Goal: Task Accomplishment & Management: Use online tool/utility

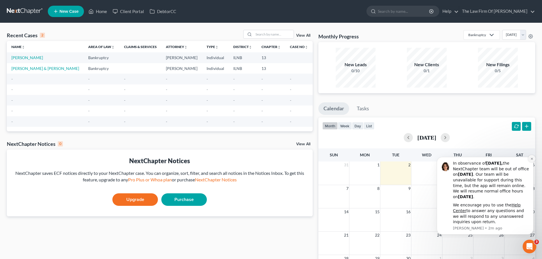
click at [532, 161] on button "Dismiss notification" at bounding box center [531, 158] width 7 height 7
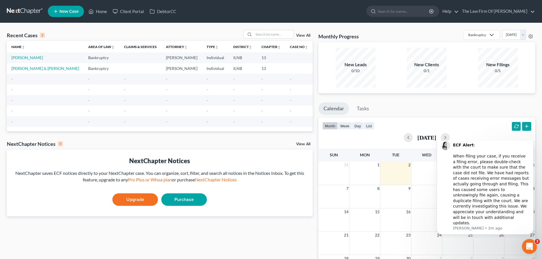
click at [529, 243] on icon "Open Intercom Messenger" at bounding box center [528, 245] width 9 height 9
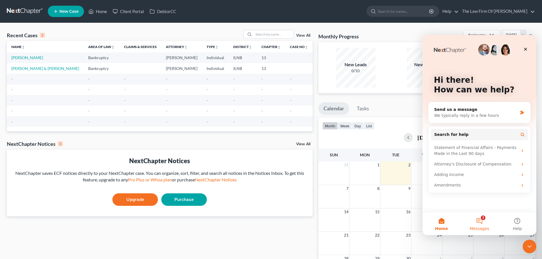
click at [481, 220] on button "3 Messages" at bounding box center [479, 223] width 38 height 23
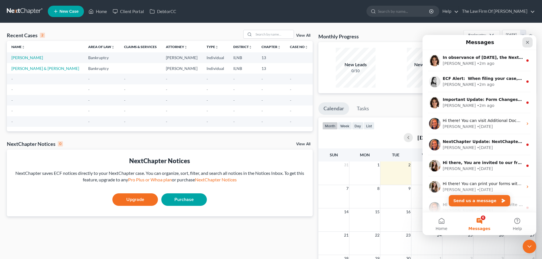
click at [529, 42] on icon "Close" at bounding box center [527, 42] width 5 height 5
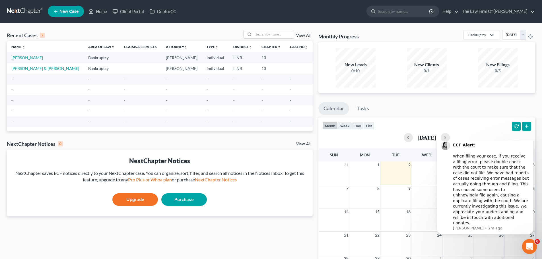
click at [529, 244] on icon "Open Intercom Messenger" at bounding box center [528, 245] width 9 height 9
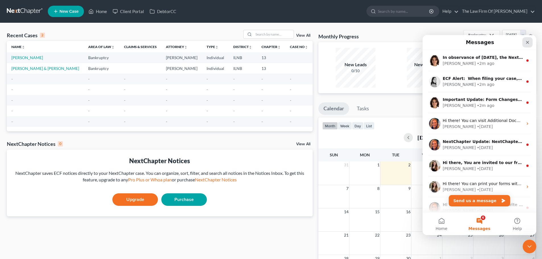
click at [526, 43] on icon "Close" at bounding box center [527, 42] width 5 height 5
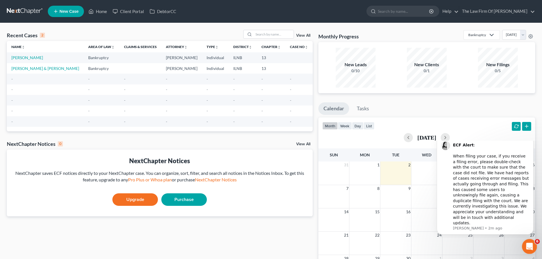
click at [532, 250] on div "Open Intercom Messenger" at bounding box center [528, 245] width 19 height 19
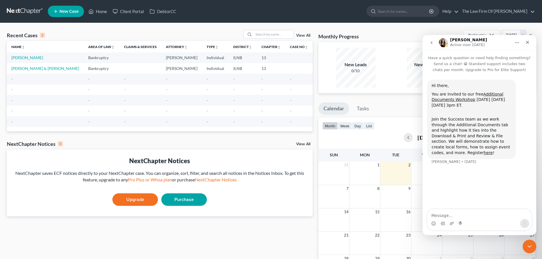
click at [431, 44] on icon "go back" at bounding box center [432, 42] width 2 height 3
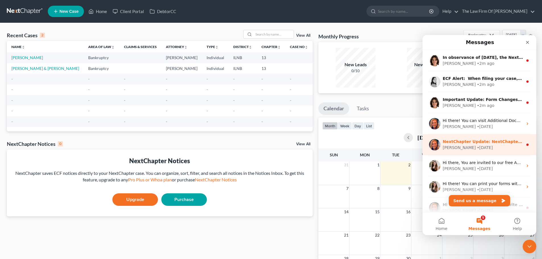
click at [477, 145] on div "• [DATE]" at bounding box center [485, 148] width 16 height 6
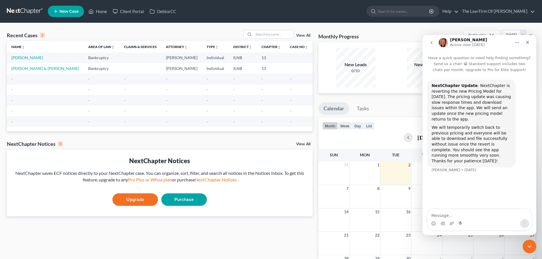
click at [429, 43] on button "go back" at bounding box center [431, 42] width 11 height 11
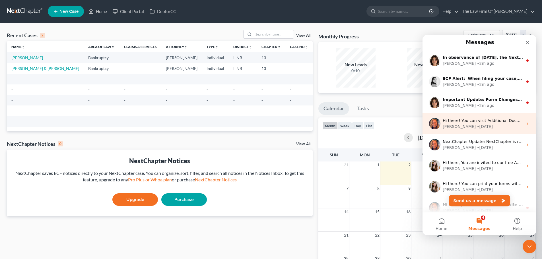
click at [477, 125] on div "• [DATE]" at bounding box center [485, 127] width 16 height 6
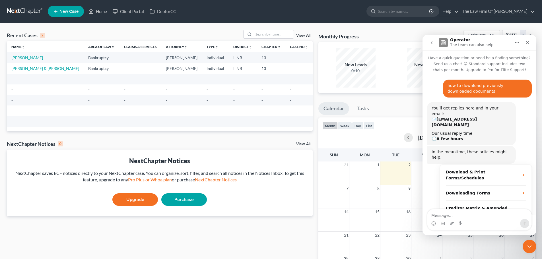
scroll to position [76, 0]
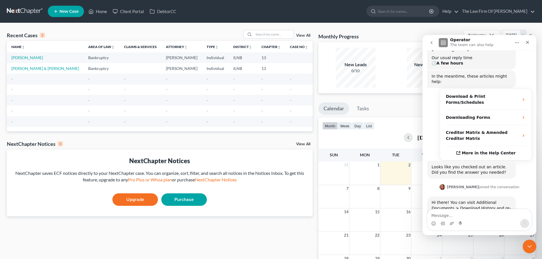
click at [428, 43] on button "go back" at bounding box center [431, 42] width 11 height 11
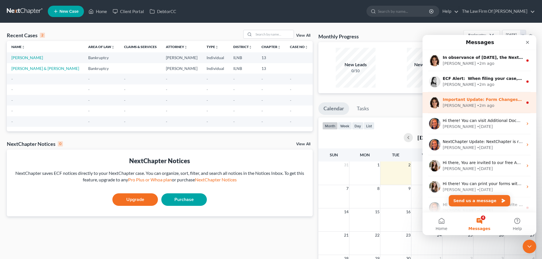
click at [460, 97] on div "Important Update: Form Changes in Progress Due to a major app update, some form…" at bounding box center [483, 100] width 80 height 6
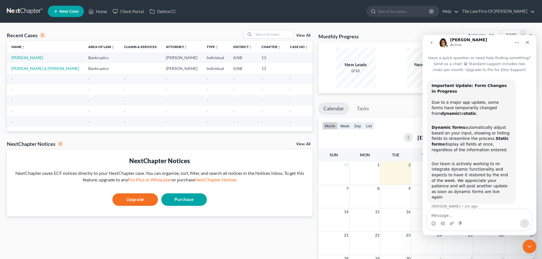
click at [428, 43] on button "go back" at bounding box center [431, 42] width 11 height 11
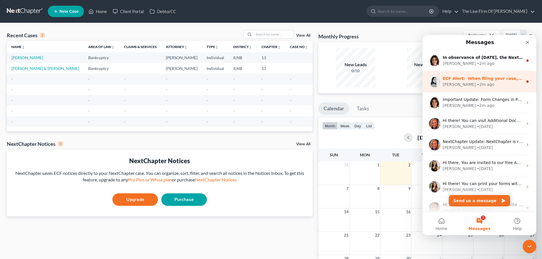
click at [451, 75] on div "ECF Alert: ​ When filing your case, if you receive a filing error, please doubl…" at bounding box center [479, 81] width 114 height 21
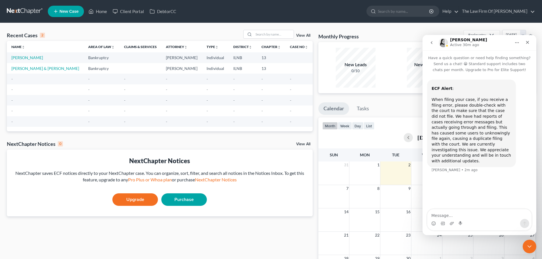
click at [431, 44] on icon "go back" at bounding box center [431, 42] width 5 height 5
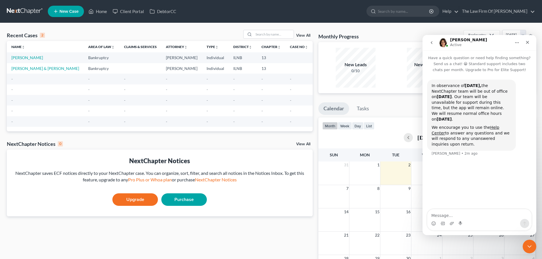
click at [430, 43] on icon "go back" at bounding box center [431, 42] width 5 height 5
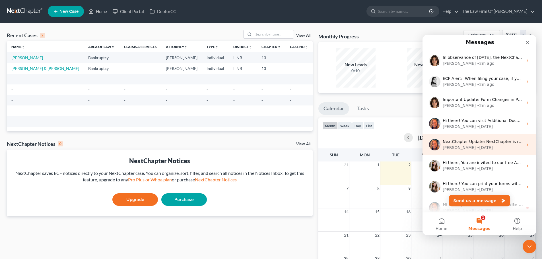
scroll to position [71, 0]
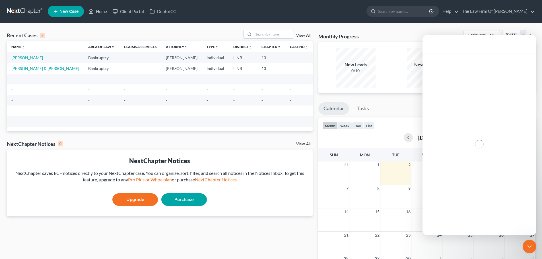
scroll to position [48, 0]
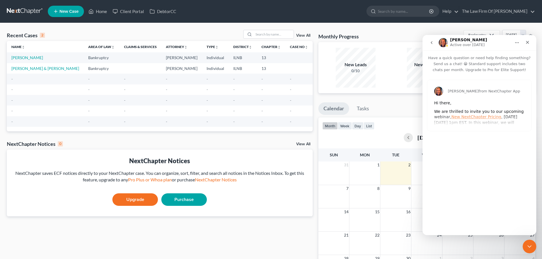
click at [431, 45] on button "go back" at bounding box center [431, 42] width 11 height 11
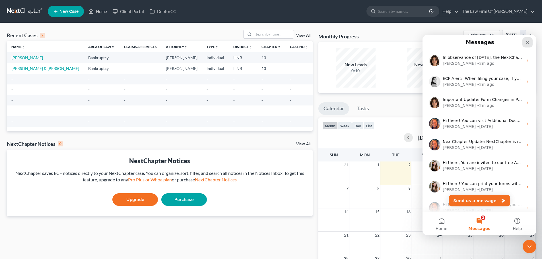
click at [527, 40] on icon "Close" at bounding box center [527, 42] width 5 height 5
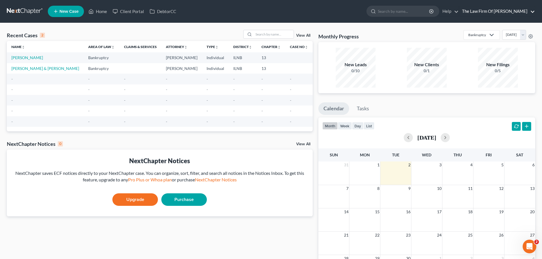
click at [494, 15] on link "The Law Firm Of [PERSON_NAME]" at bounding box center [497, 11] width 76 height 10
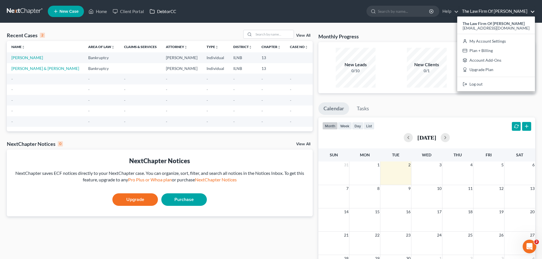
click at [160, 10] on link "DebtorCC" at bounding box center [163, 11] width 32 height 10
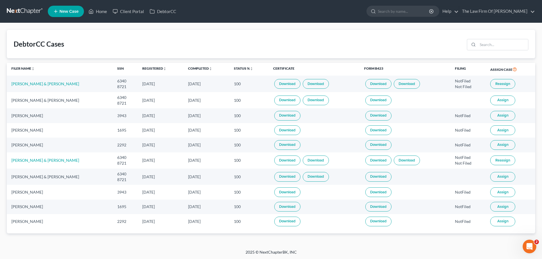
click at [277, 84] on link "Download" at bounding box center [287, 84] width 26 height 10
